Goal: Task Accomplishment & Management: Manage account settings

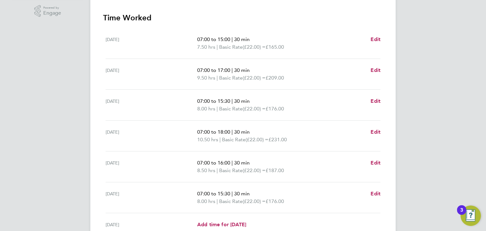
scroll to position [172, 0]
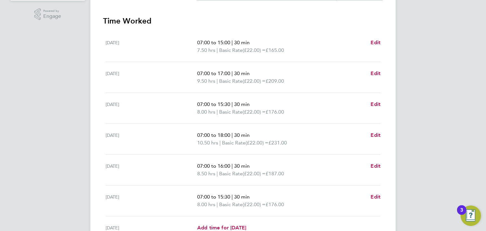
click at [300, 142] on p "10.50 hrs | Basic Rate (£22.00) = £231.00" at bounding box center [281, 143] width 168 height 8
click at [310, 141] on p "10.50 hrs | Basic Rate (£22.00) = £231.00" at bounding box center [281, 143] width 168 height 8
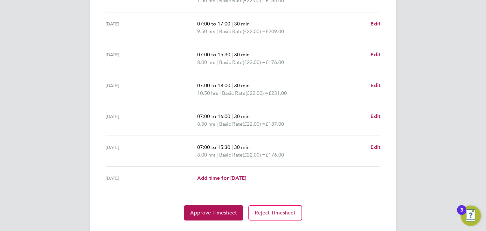
scroll to position [223, 0]
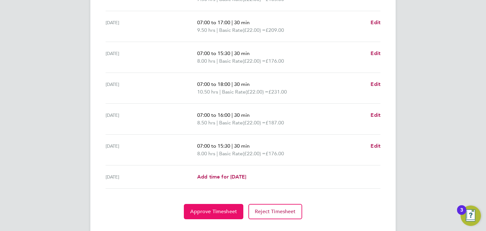
click at [215, 210] on span "Approve Timesheet" at bounding box center [213, 212] width 47 height 6
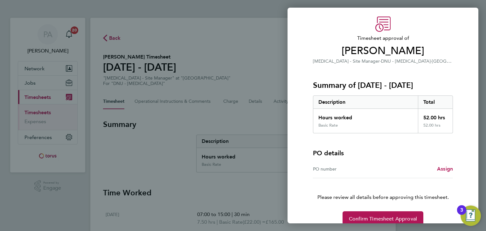
scroll to position [29, 0]
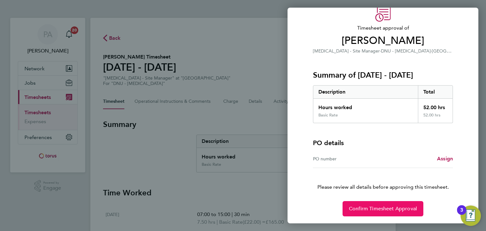
click at [384, 208] on span "Confirm Timesheet Approval" at bounding box center [383, 209] width 68 height 6
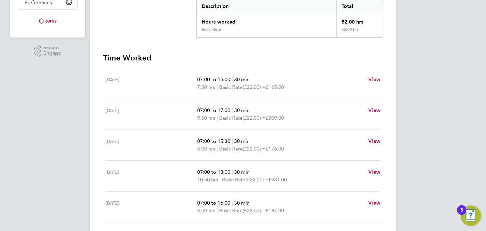
scroll to position [205, 0]
